Goal: Information Seeking & Learning: Find specific page/section

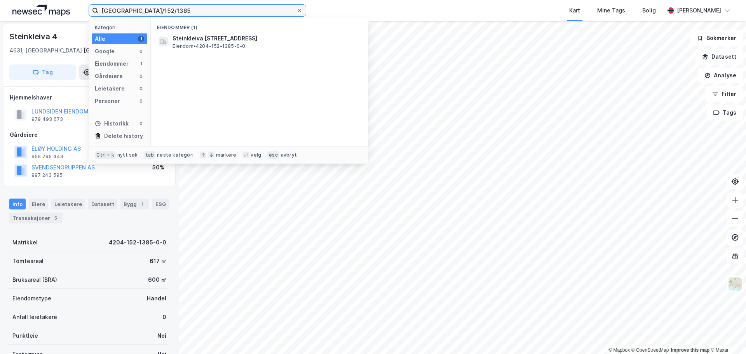
drag, startPoint x: 185, startPoint y: 9, endPoint x: -11, endPoint y: -19, distance: 198.1
click at [0, 0] on html "[GEOGRAPHIC_DATA]/152/1385 Kategori Alle 1 Google 0 Eiendommer 1 Gårdeiere 0 Le…" at bounding box center [373, 177] width 746 height 354
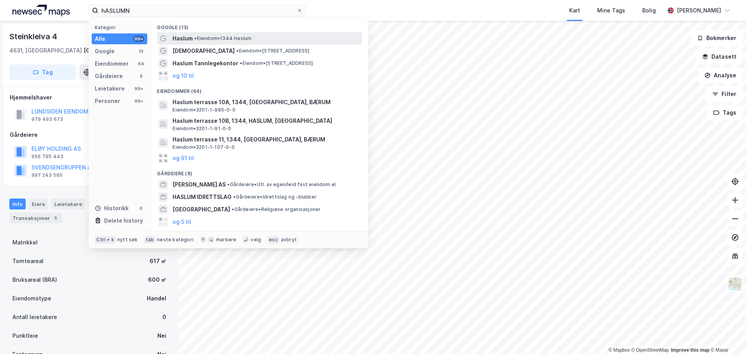
click at [230, 35] on span "• Eiendom • 1344 Haslum" at bounding box center [222, 38] width 57 height 6
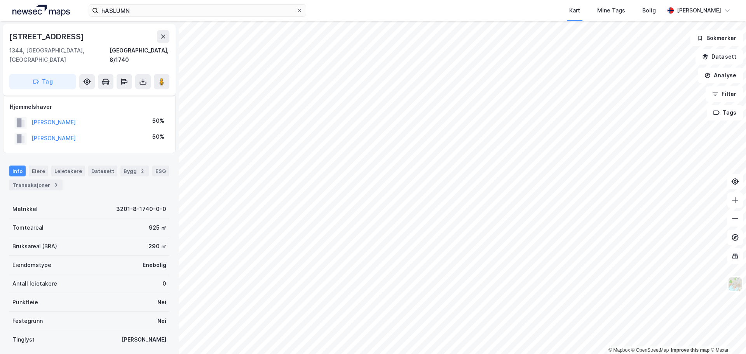
scroll to position [24, 0]
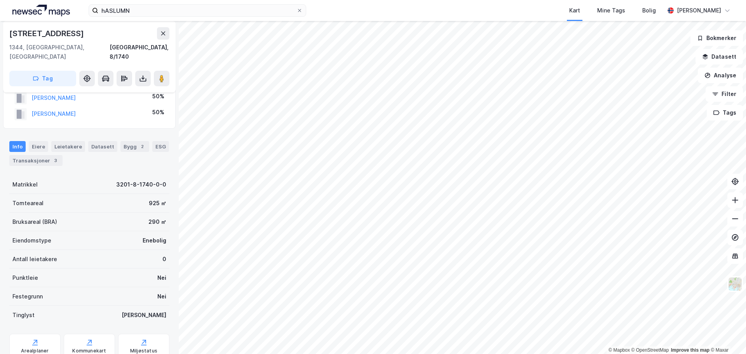
click at [404, 354] on html "hASLUMN Kart Mine Tags Bolig [PERSON_NAME] © Mapbox © OpenStreetMap Improve thi…" at bounding box center [373, 177] width 746 height 354
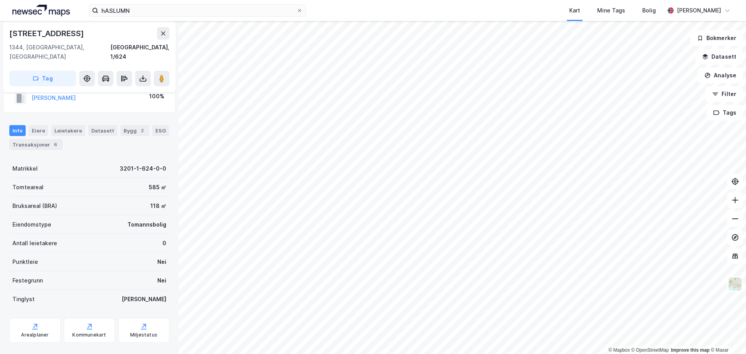
scroll to position [24, 0]
click at [44, 139] on div "Transaksjoner 6" at bounding box center [35, 144] width 53 height 11
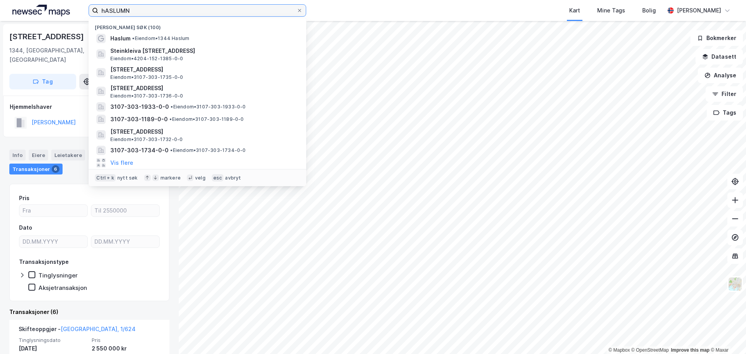
drag, startPoint x: 168, startPoint y: 7, endPoint x: 51, endPoint y: 7, distance: 117.3
click at [56, 8] on div "hASLUMN Nylige søk (100) Haslum • Eiendom • 1344 Haslum Steinkleiva [STREET_ADD…" at bounding box center [373, 10] width 746 height 21
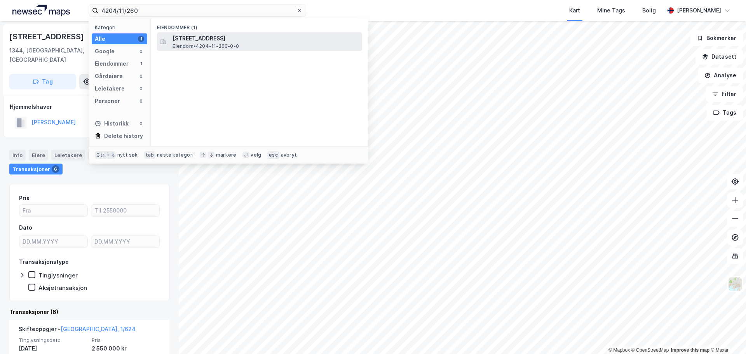
click at [212, 43] on span "Eiendom • 4204-11-260-0-0" at bounding box center [205, 46] width 66 height 6
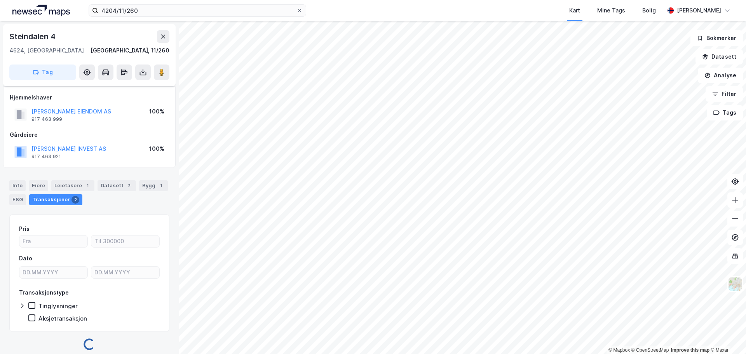
scroll to position [6, 0]
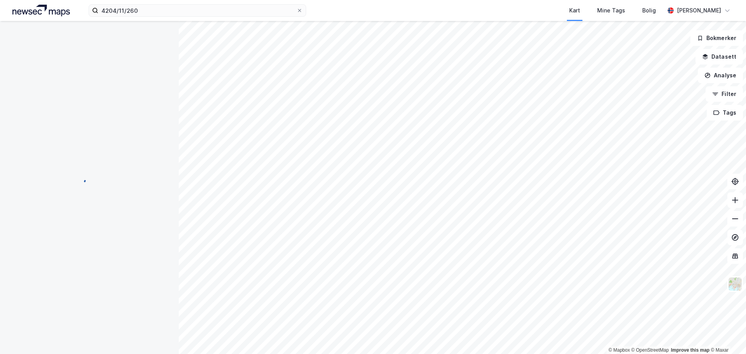
scroll to position [6, 0]
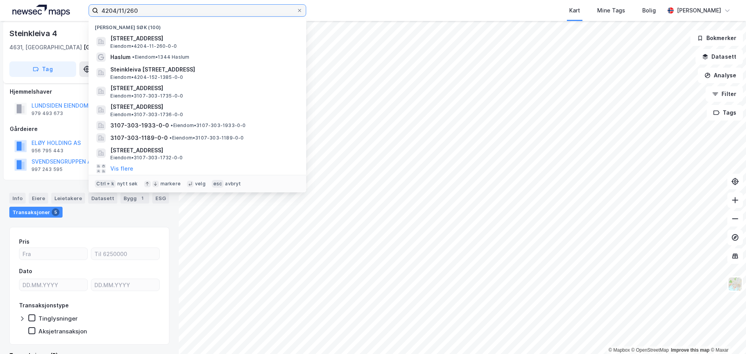
click at [179, 6] on input "4204/11/260" at bounding box center [197, 11] width 198 height 12
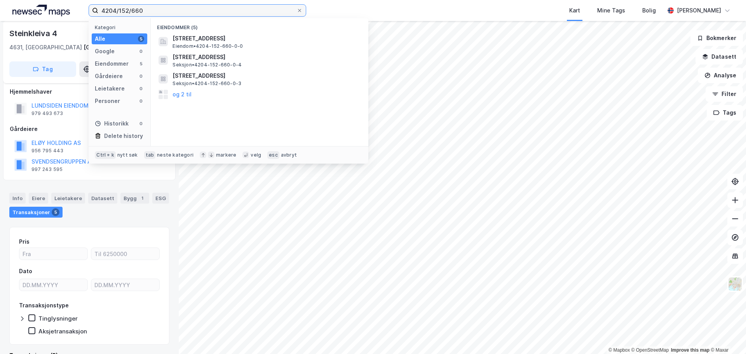
type input "4204/152/660"
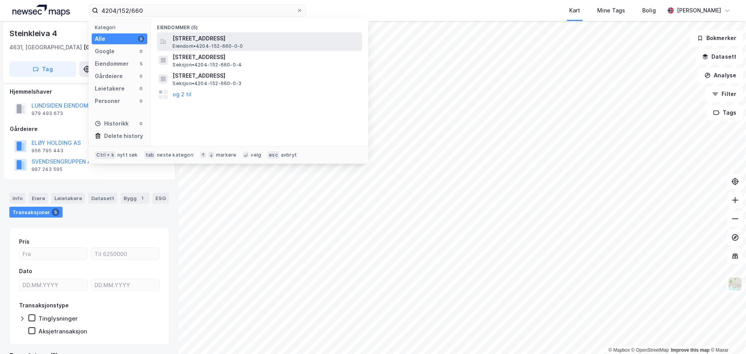
click at [192, 39] on span "[STREET_ADDRESS]" at bounding box center [265, 38] width 186 height 9
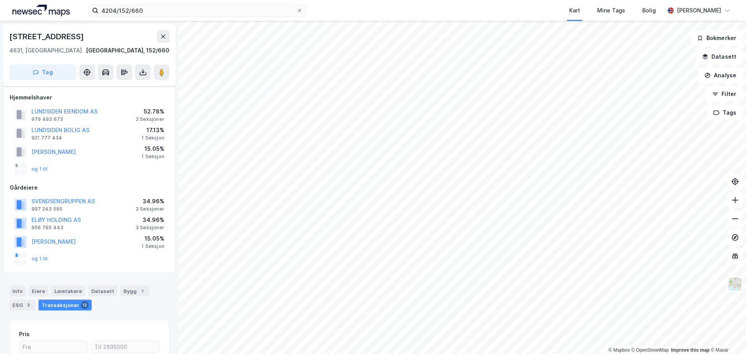
scroll to position [6, 0]
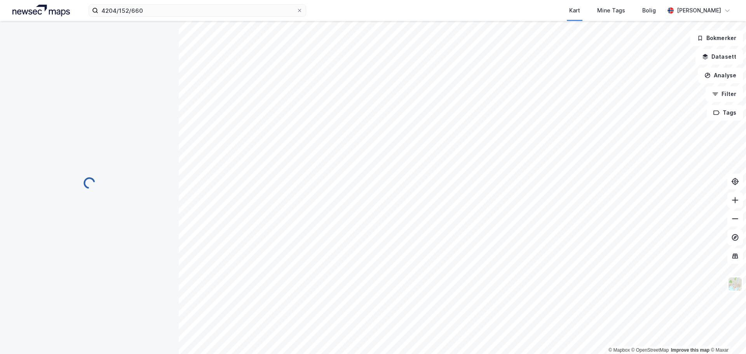
scroll to position [6, 0]
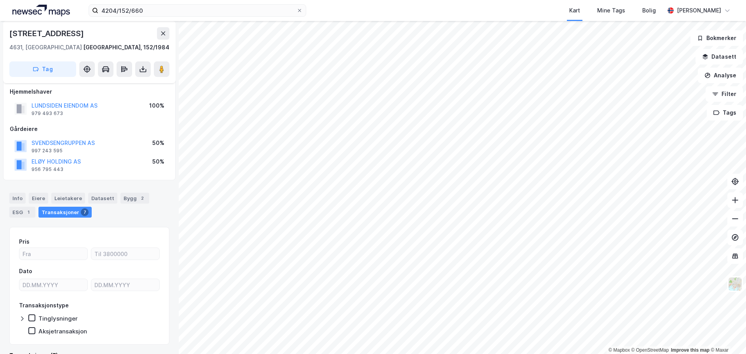
scroll to position [6, 0]
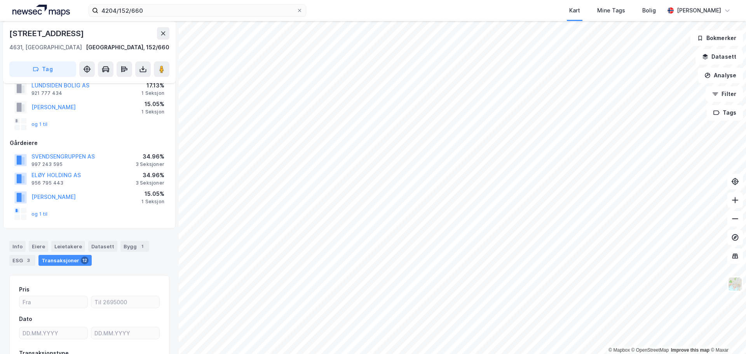
scroll to position [84, 0]
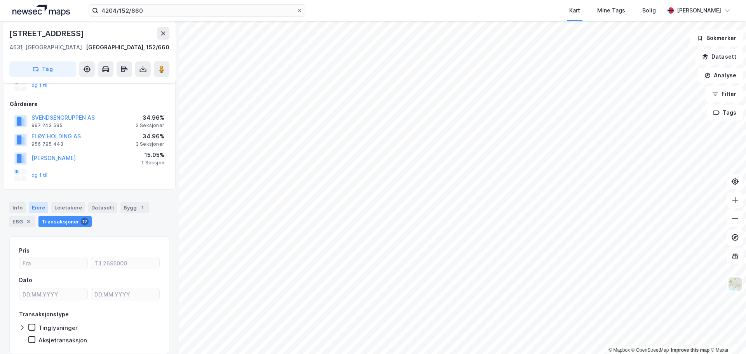
click at [35, 207] on div "Eiere" at bounding box center [38, 207] width 19 height 11
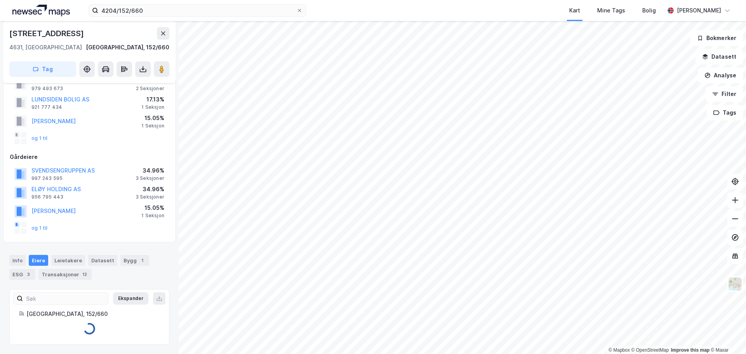
scroll to position [82, 0]
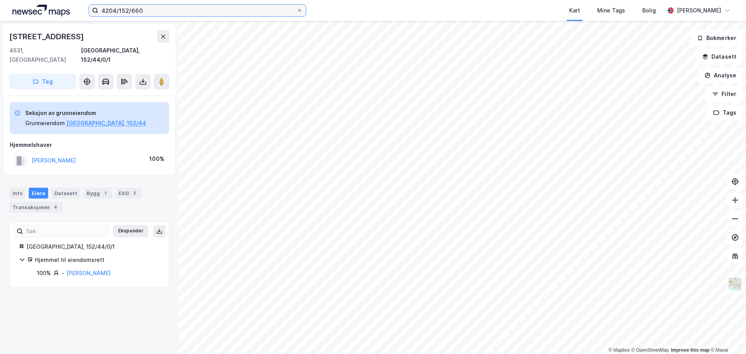
click at [145, 8] on input "4204/152/660" at bounding box center [197, 11] width 198 height 12
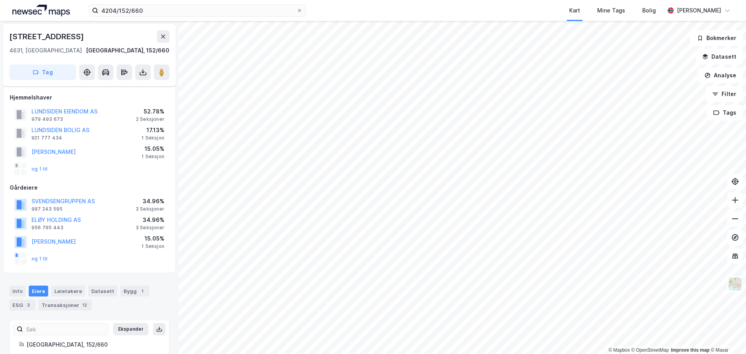
scroll to position [5, 0]
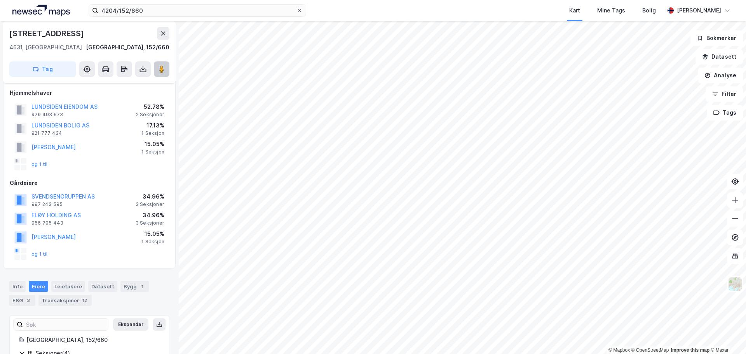
click at [164, 64] on button at bounding box center [162, 69] width 16 height 16
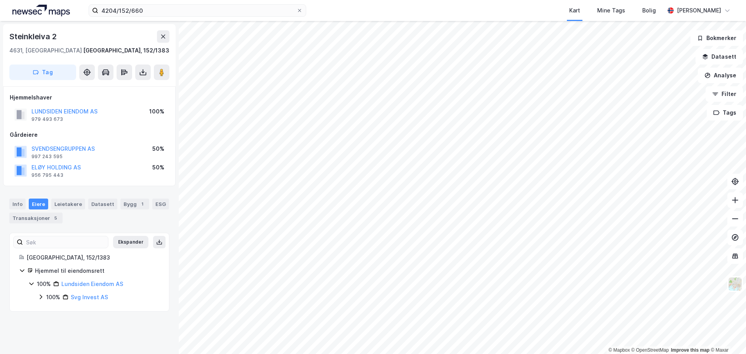
click at [37, 205] on div "Eiere" at bounding box center [38, 204] width 19 height 11
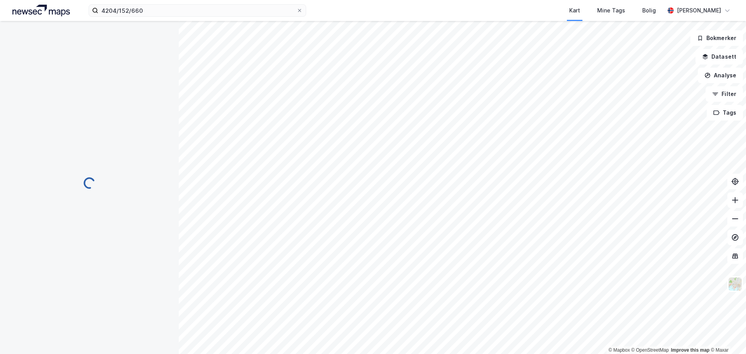
scroll to position [82, 0]
